Goal: Find specific page/section: Find specific page/section

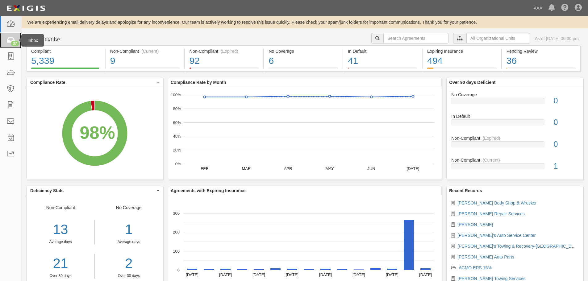
click at [14, 48] on link "37" at bounding box center [10, 40] width 21 height 16
click at [14, 44] on div "37" at bounding box center [15, 44] width 8 height 6
click at [505, 201] on link "Cliff Carter Body Shop & Wrecker" at bounding box center [497, 203] width 79 height 5
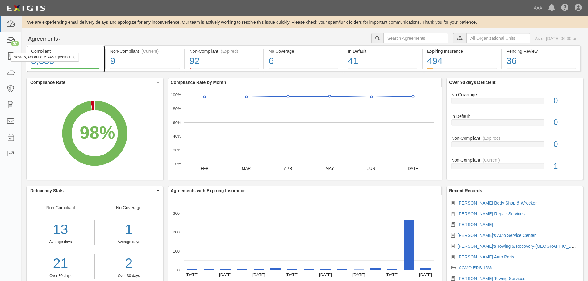
click at [68, 53] on div "98% (5,339 out of 5,446 agreements)" at bounding box center [45, 57] width 68 height 9
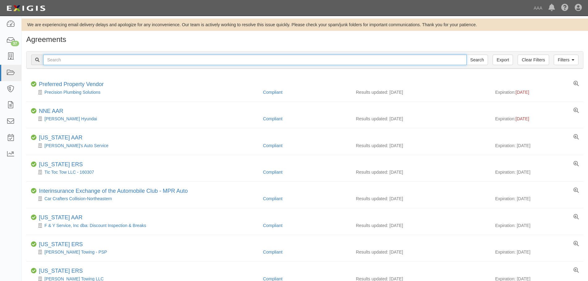
click at [113, 61] on input "text" at bounding box center [255, 60] width 424 height 11
type input "Atlas"
click at [467, 55] on input "Search" at bounding box center [478, 60] width 22 height 11
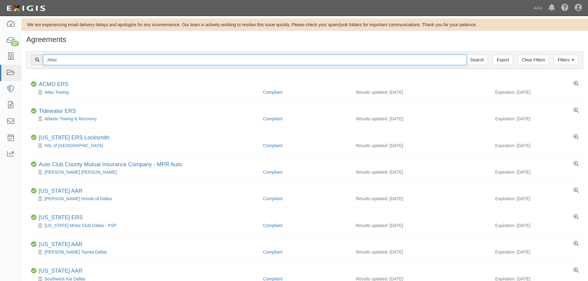
click at [106, 64] on input "Atlas" at bounding box center [255, 60] width 424 height 11
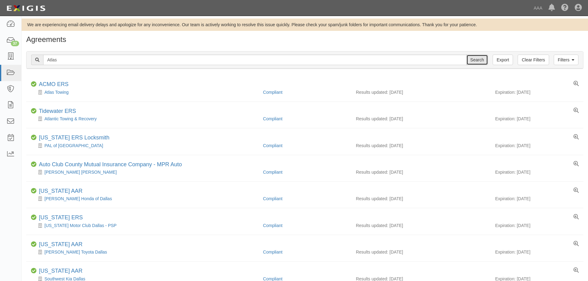
click at [477, 62] on input "Search" at bounding box center [478, 60] width 22 height 11
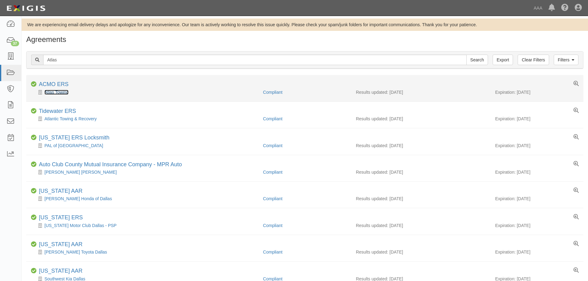
click at [53, 92] on link "Atlas Towing" at bounding box center [56, 92] width 24 height 5
